Goal: Task Accomplishment & Management: Use online tool/utility

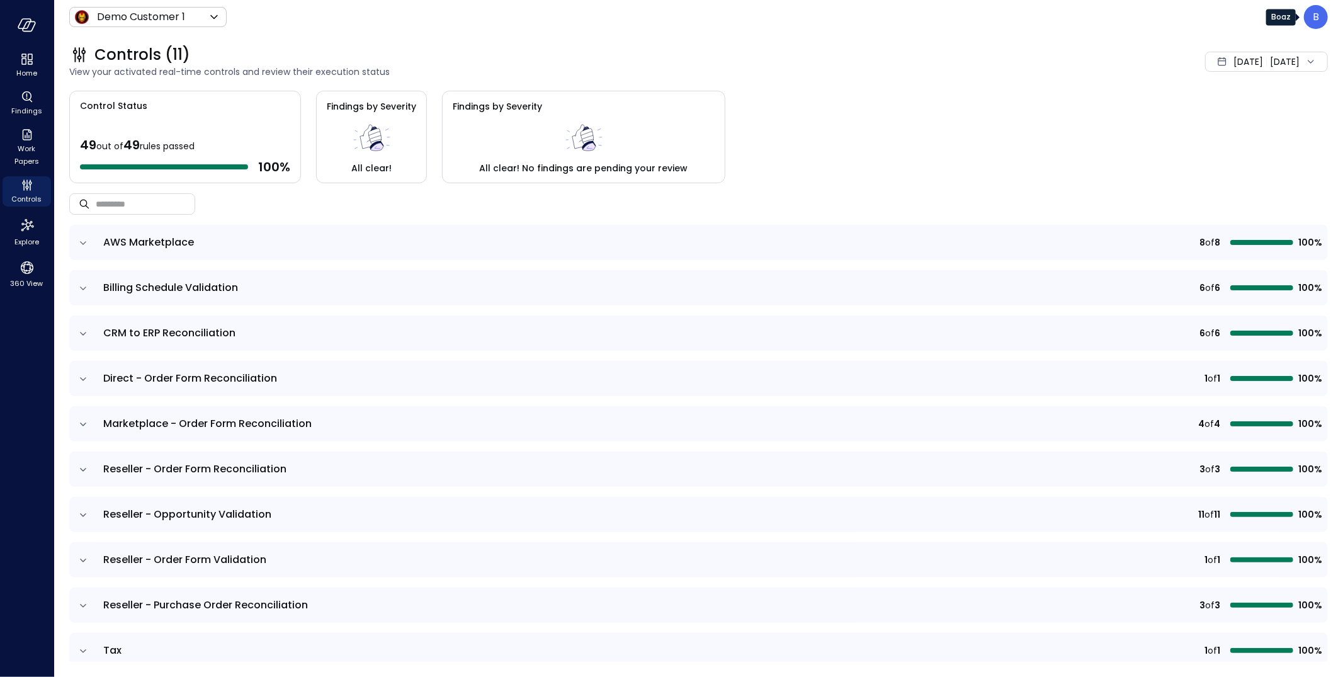
click at [1321, 19] on div "B" at bounding box center [1316, 17] width 24 height 24
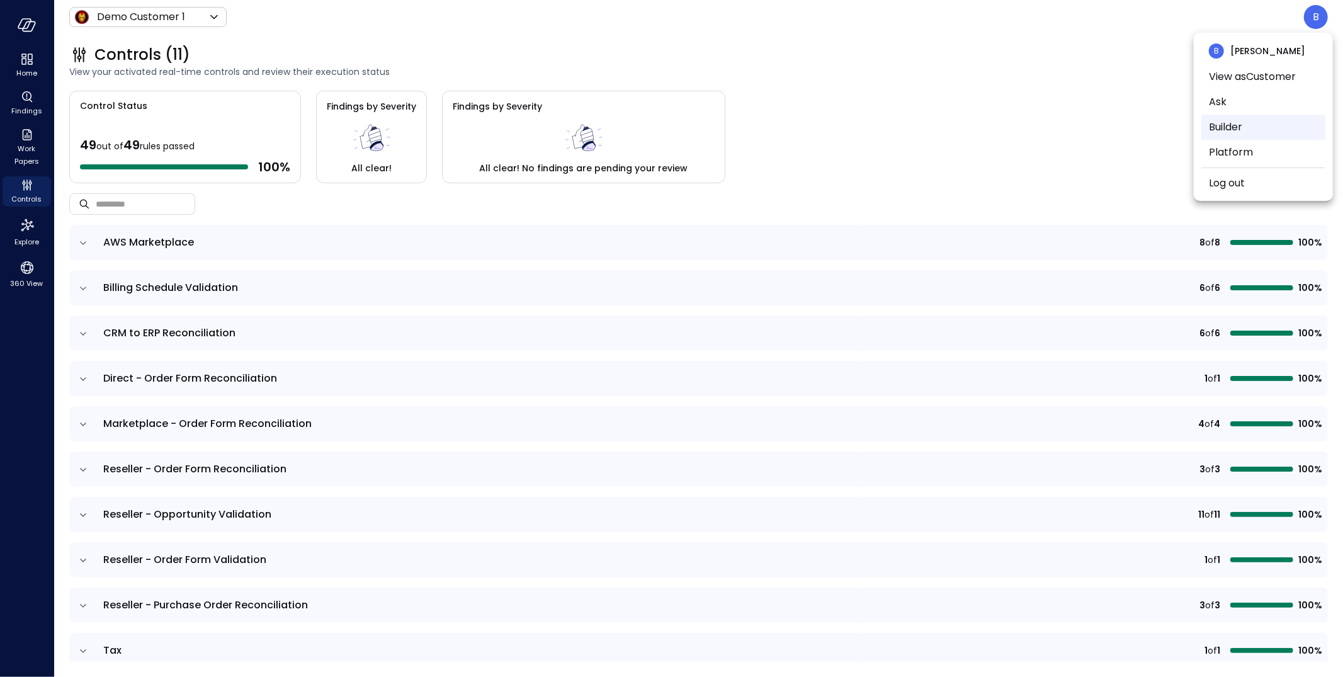
click at [1250, 122] on li "Builder" at bounding box center [1264, 127] width 124 height 25
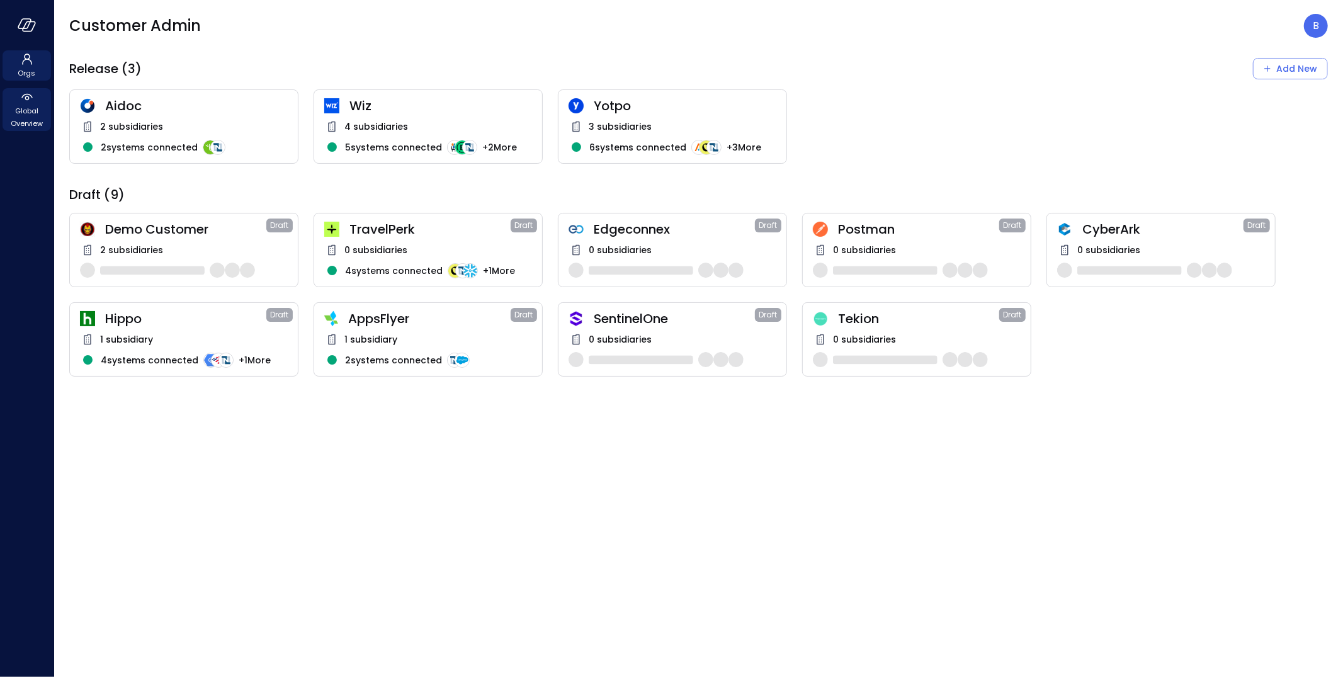
click at [28, 91] on icon at bounding box center [27, 96] width 15 height 15
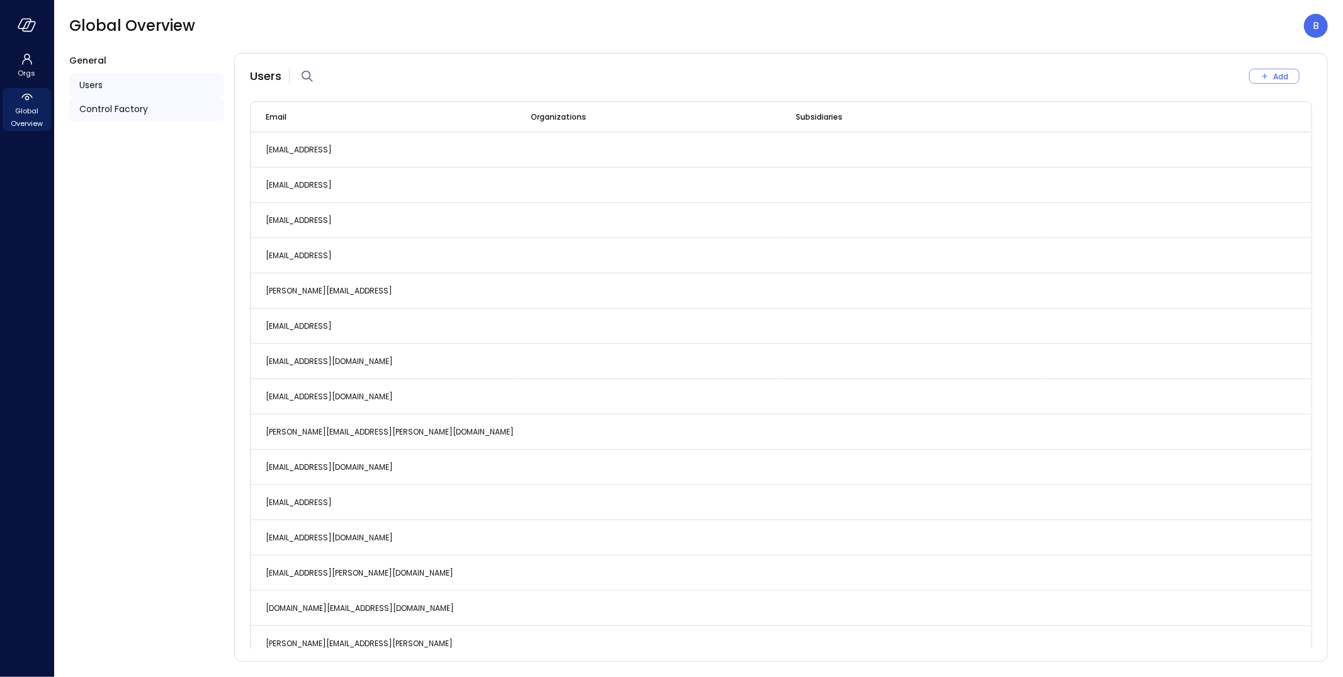
click at [111, 105] on span "Control Factory" at bounding box center [113, 109] width 69 height 14
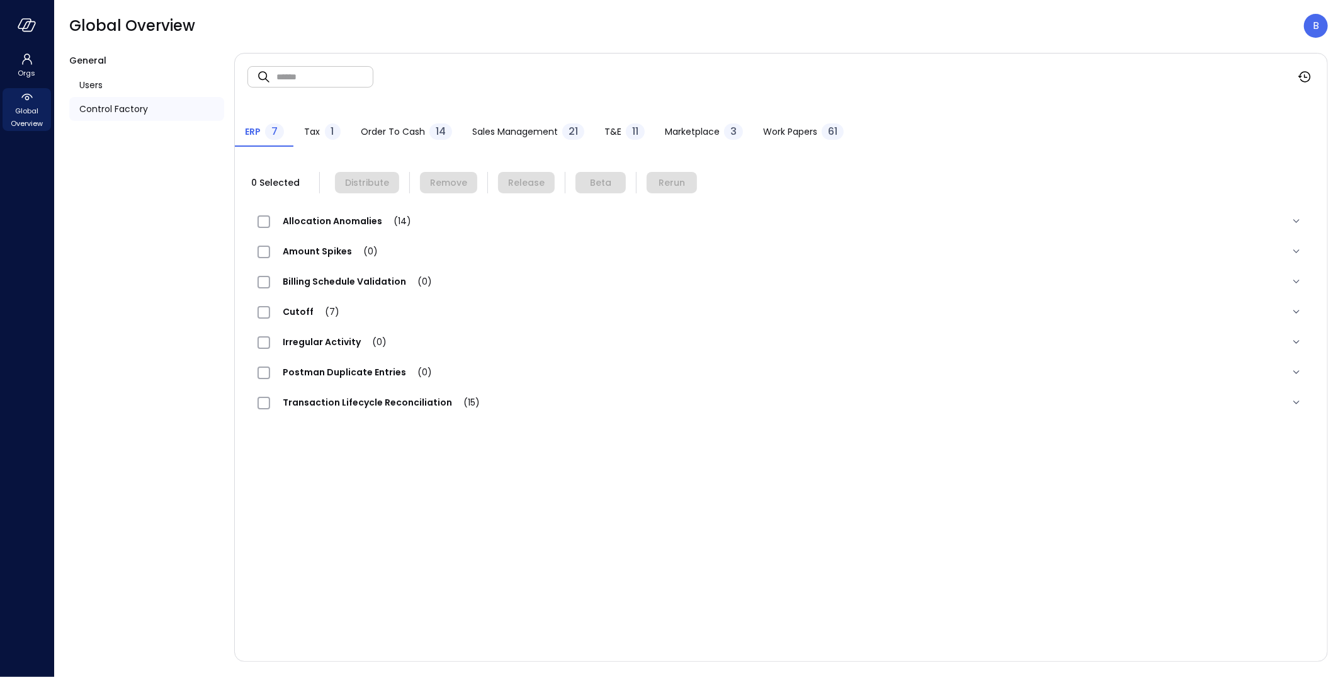
click at [307, 81] on input "text" at bounding box center [324, 76] width 97 height 33
type input "*******"
click at [371, 400] on span "Transaction Lifecycle Reconciliation (2)" at bounding box center [380, 402] width 220 height 13
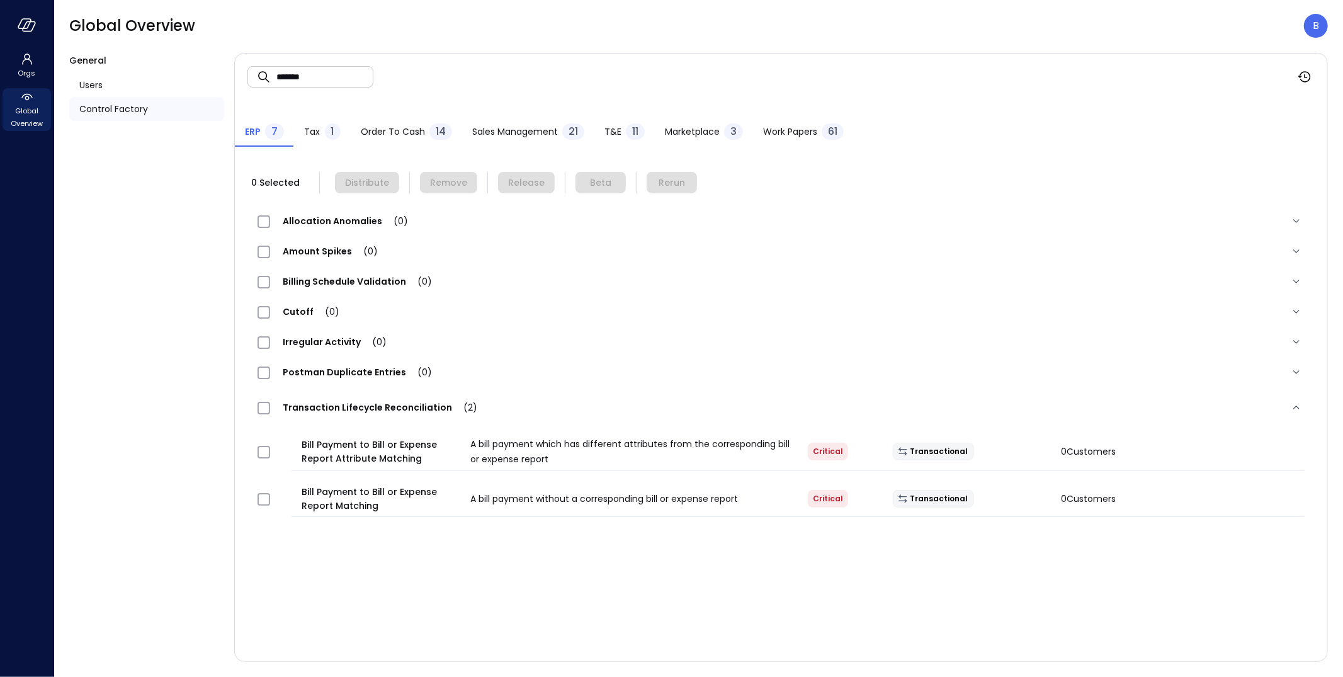
click at [371, 399] on div "Transaction Lifecycle Reconciliation (2)" at bounding box center [781, 407] width 1067 height 40
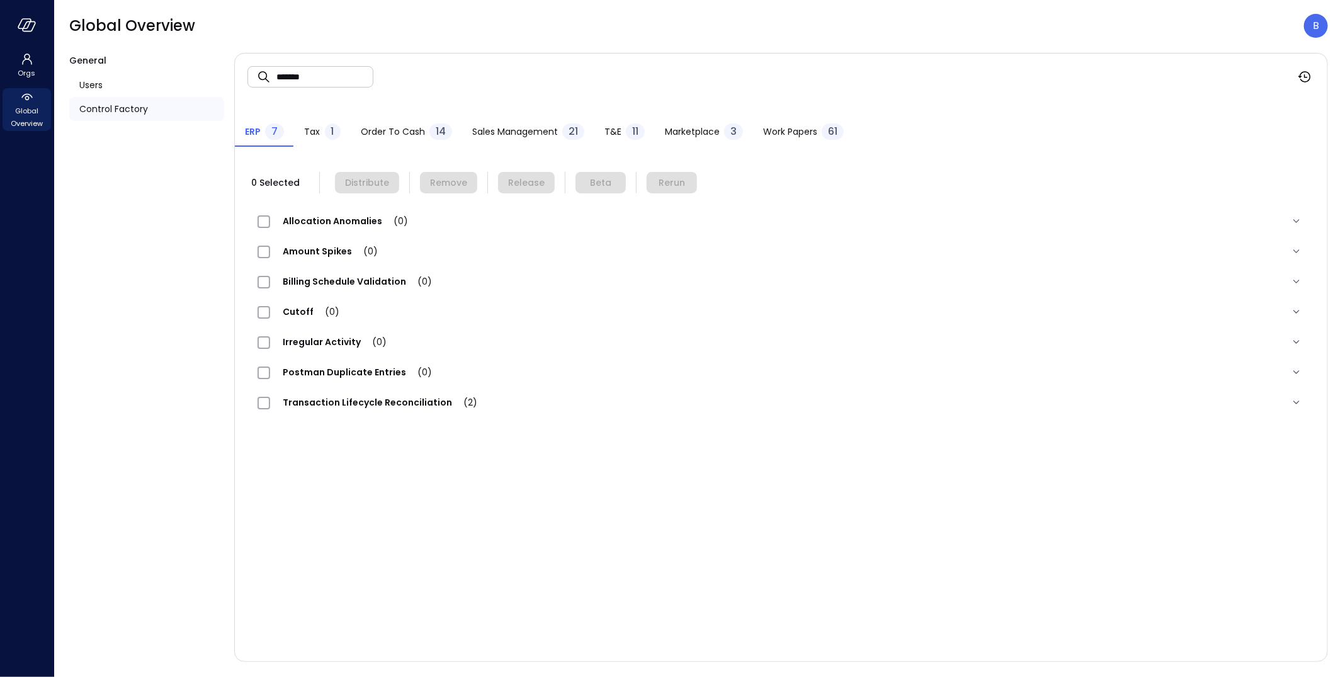
click at [314, 134] on span "Tax" at bounding box center [313, 132] width 16 height 14
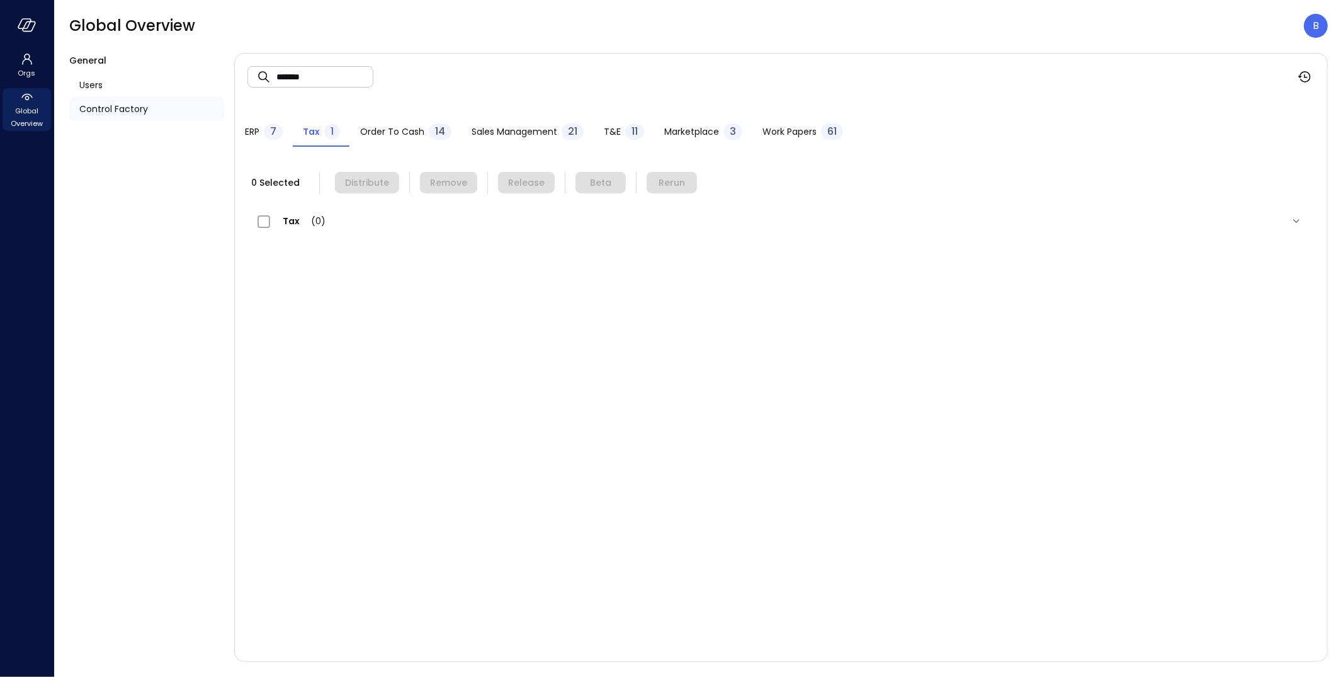
click at [382, 131] on span "Order to Cash" at bounding box center [392, 132] width 64 height 14
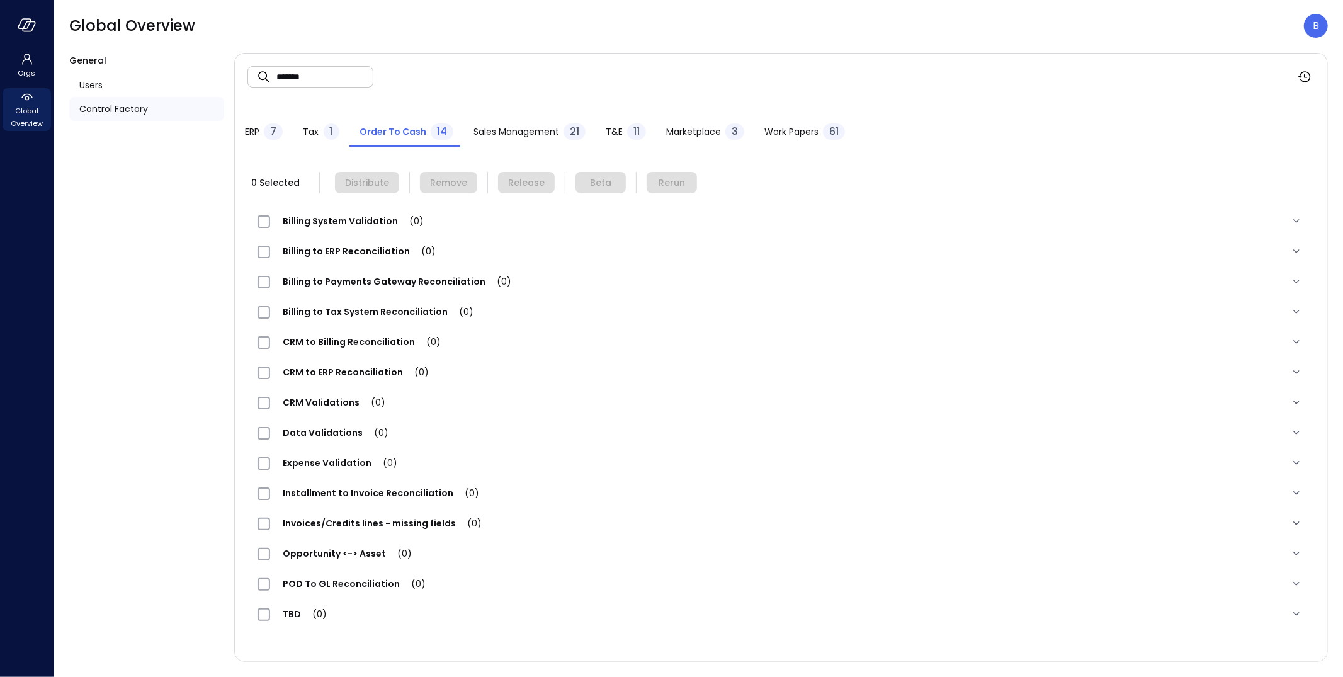
click at [612, 125] on span "T&E" at bounding box center [614, 132] width 17 height 14
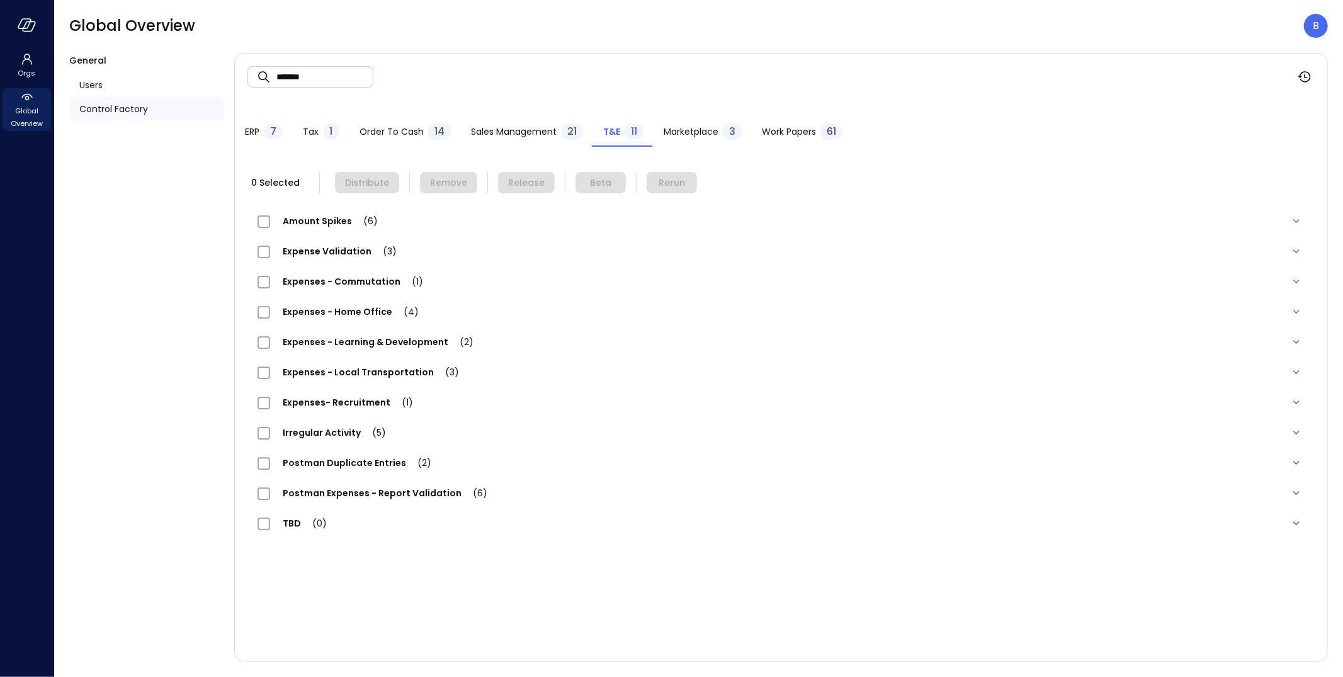
click at [320, 316] on span "Expenses - Home Office (4)" at bounding box center [350, 311] width 161 height 13
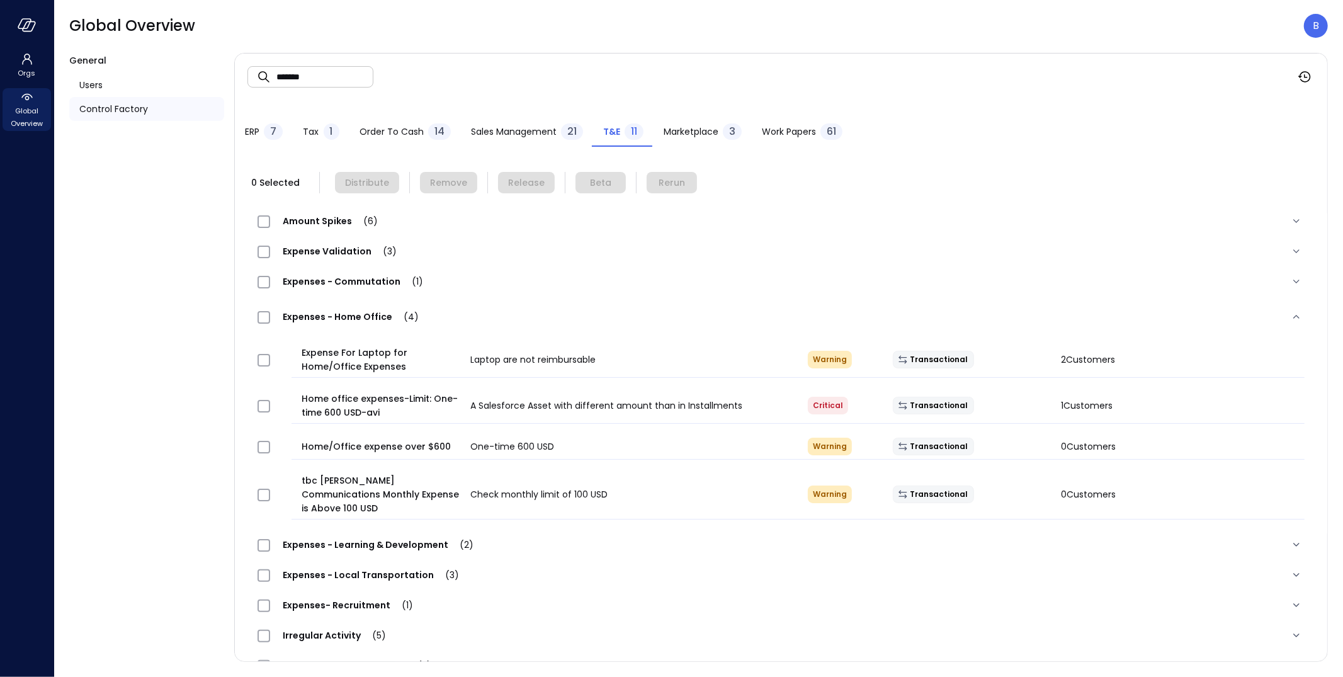
drag, startPoint x: 389, startPoint y: 317, endPoint x: 288, endPoint y: 314, distance: 100.8
click at [288, 314] on span "Expenses - Home Office (4)" at bounding box center [350, 316] width 161 height 13
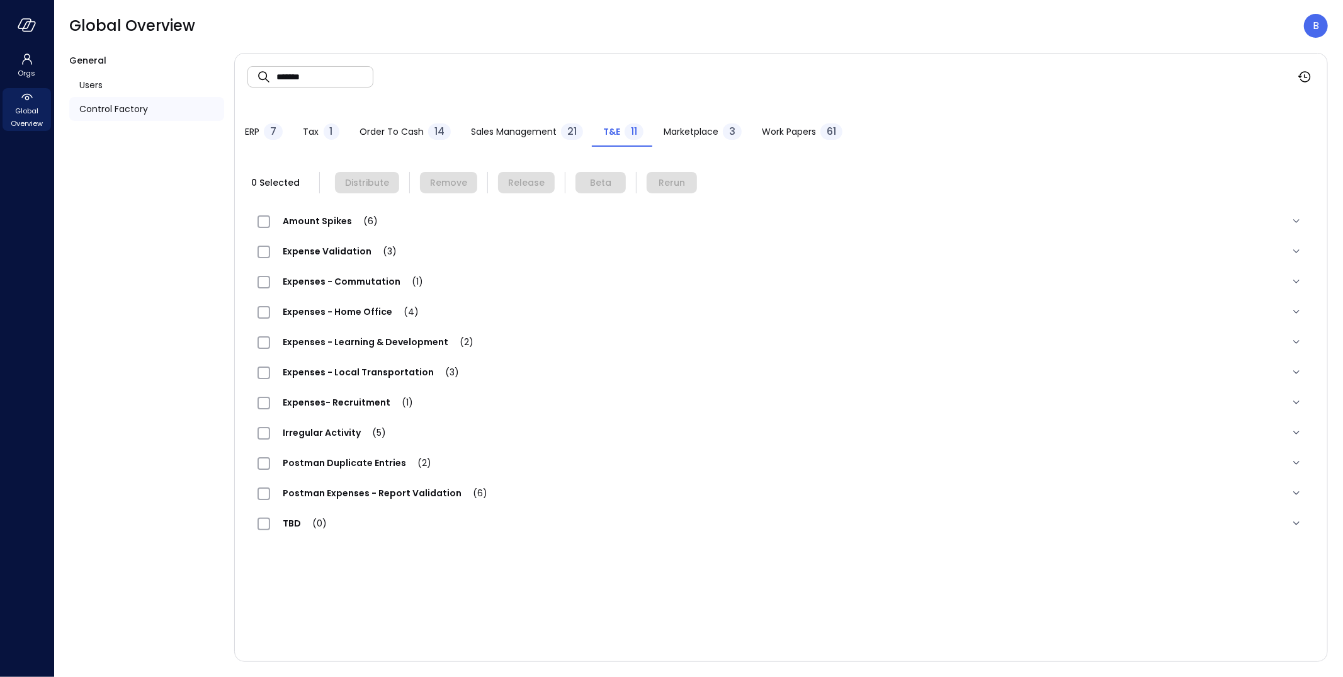
drag, startPoint x: 386, startPoint y: 310, endPoint x: 282, endPoint y: 314, distance: 104.0
click at [282, 314] on span "Expenses - Home Office (4)" at bounding box center [350, 311] width 161 height 13
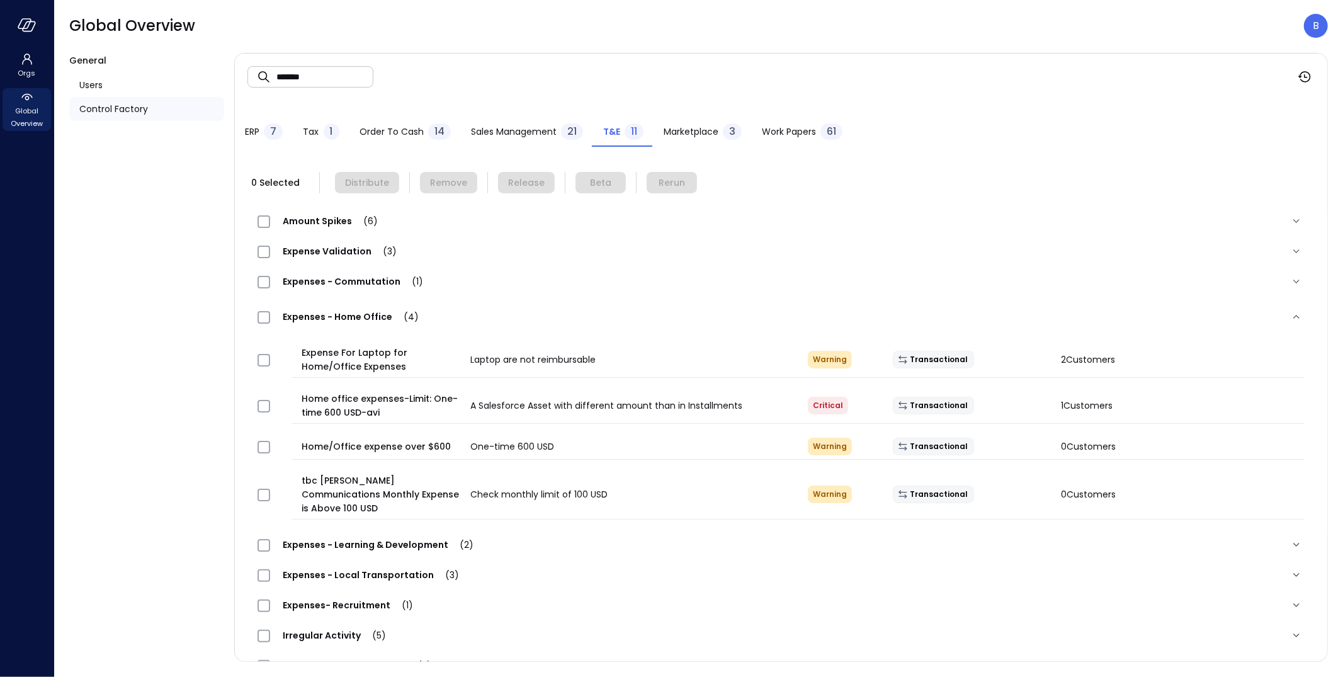
drag, startPoint x: 281, startPoint y: 317, endPoint x: 384, endPoint y: 318, distance: 102.7
click at [384, 318] on span "Expenses - Home Office (4)" at bounding box center [350, 316] width 161 height 13
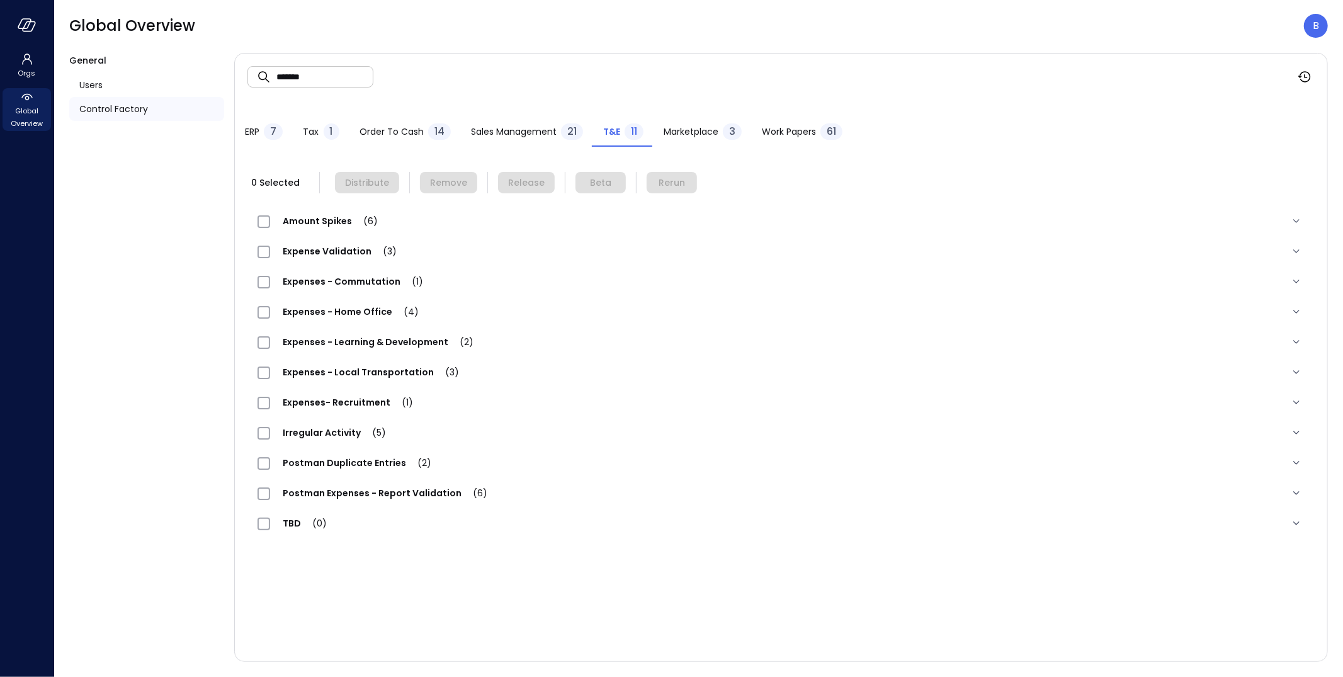
click at [383, 318] on div "Expenses - Home Office (4)" at bounding box center [345, 311] width 174 height 15
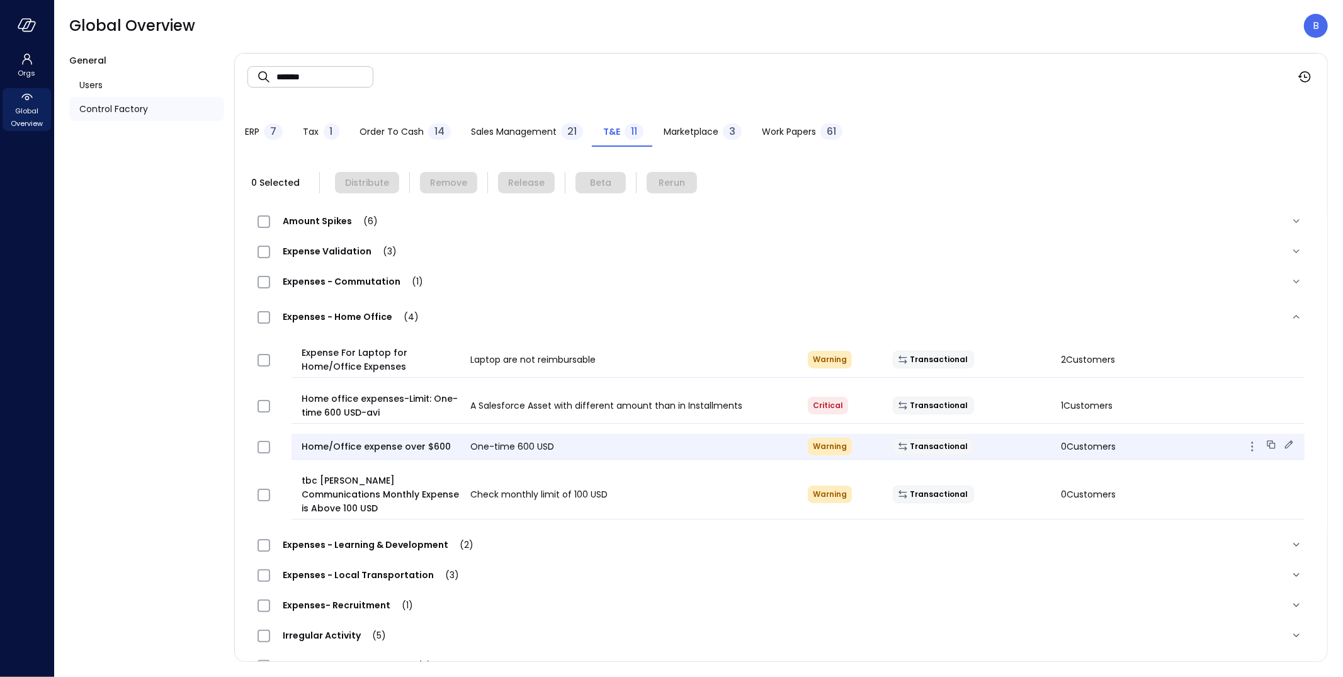
click at [1290, 444] on icon at bounding box center [1289, 444] width 13 height 13
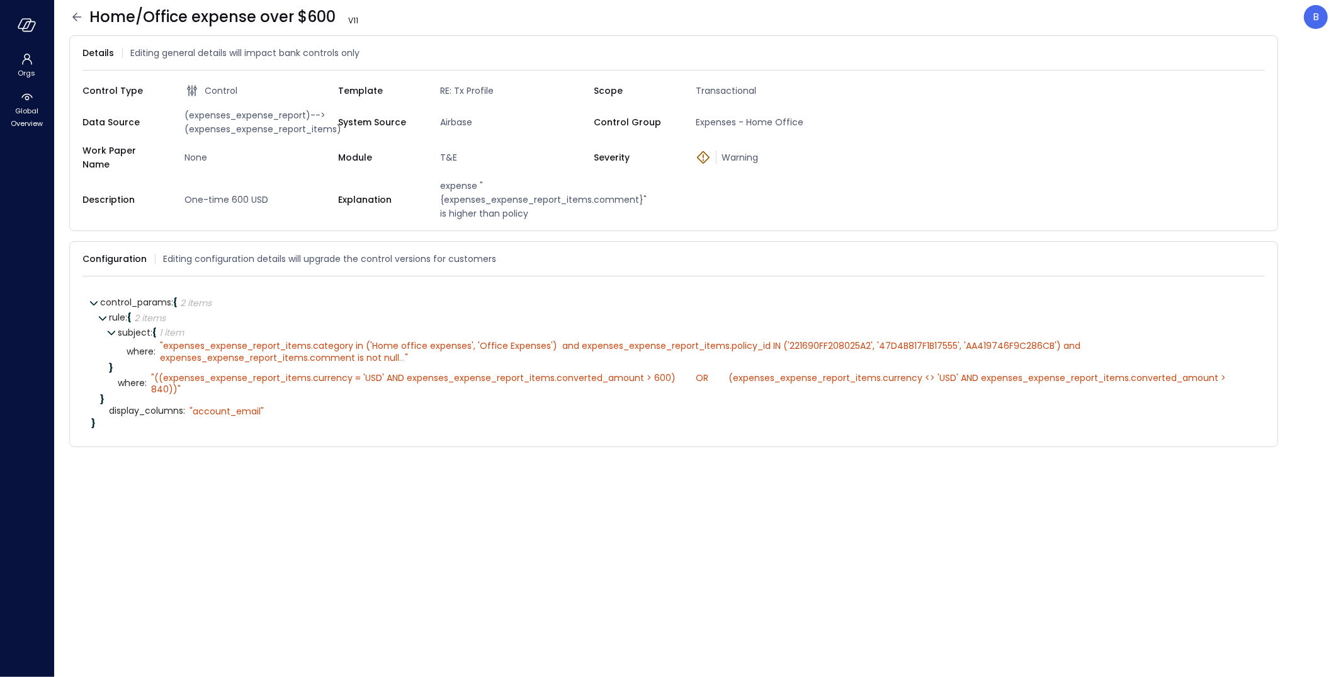
click at [259, 120] on span "(expenses_expense_report)-->(expenses_expense_report_items)" at bounding box center [258, 122] width 159 height 28
copy span "(expenses_expense_report)-->(expenses_expense_report_items)"
